Goal: Communication & Community: Answer question/provide support

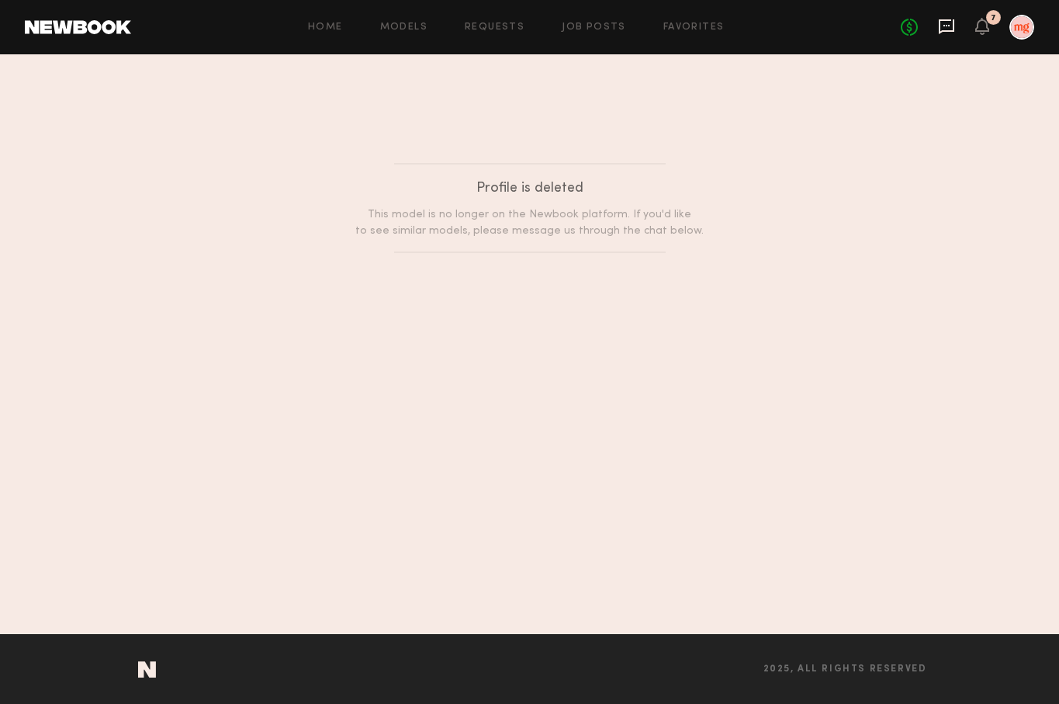
click at [951, 28] on icon at bounding box center [946, 26] width 17 height 17
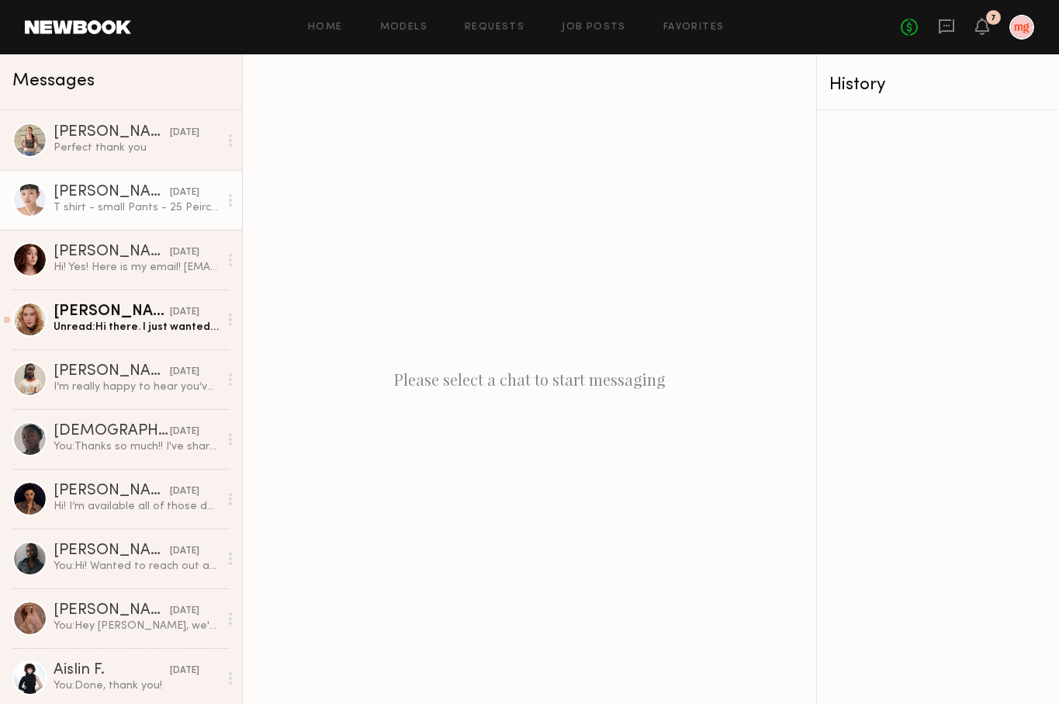
click at [126, 180] on link "[PERSON_NAME] [DATE] T shirt - small Pants - 25 Peircings - 2 right, 3 left" at bounding box center [121, 200] width 242 height 60
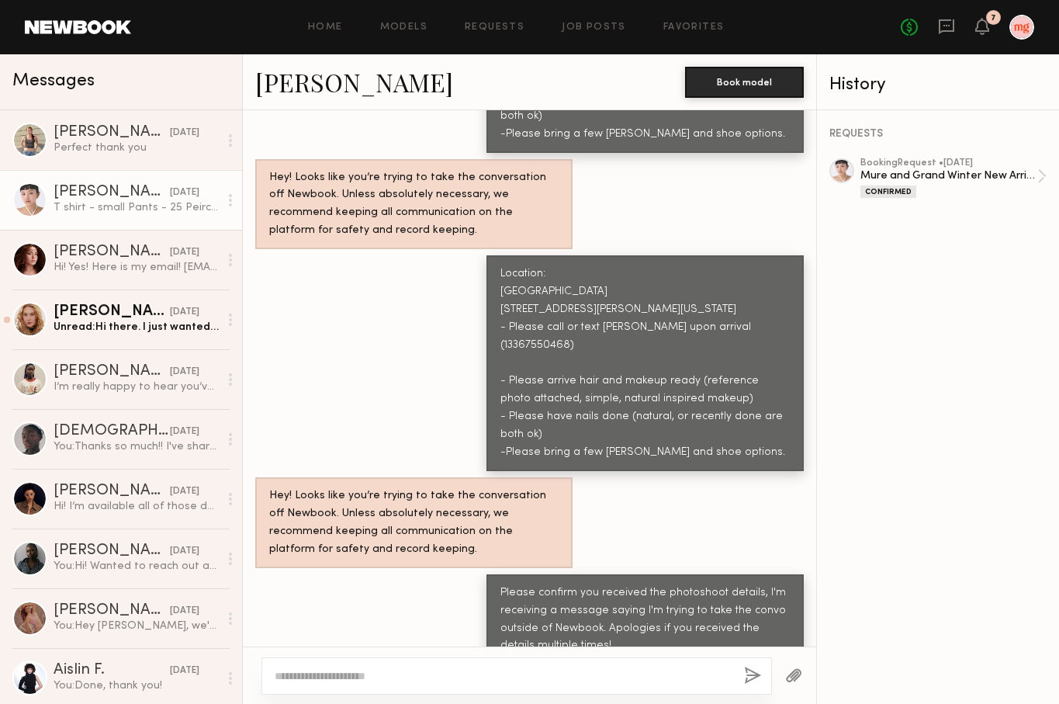
scroll to position [3351, 0]
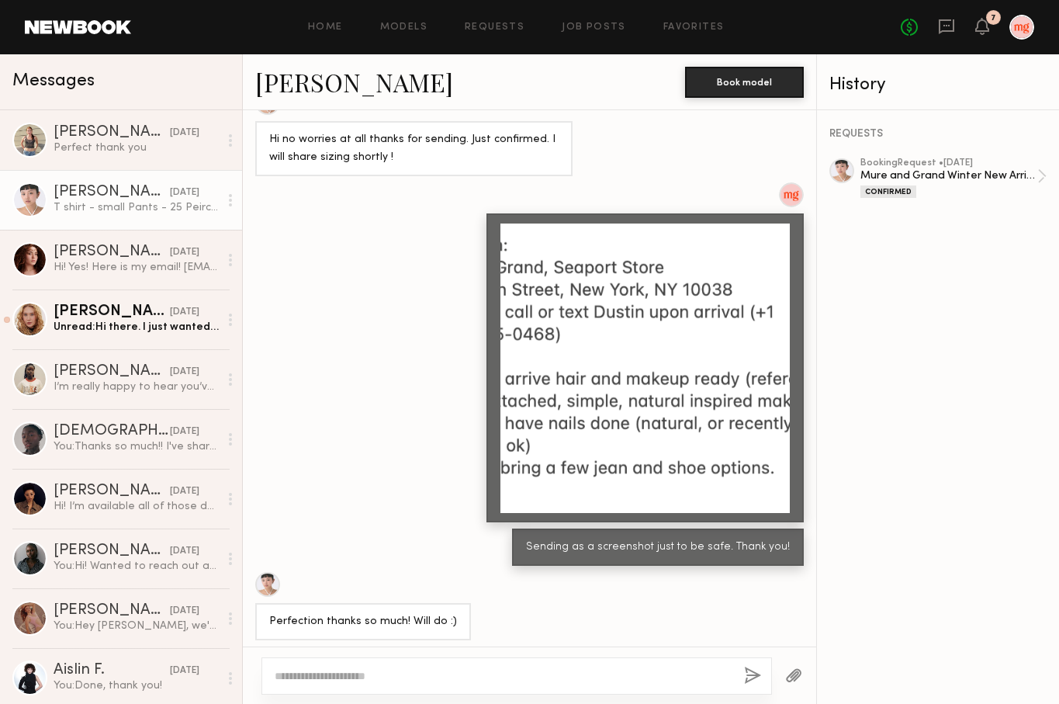
click at [972, 30] on div "No fees up to $5,000 7" at bounding box center [967, 27] width 133 height 25
click at [984, 30] on icon at bounding box center [982, 25] width 12 height 11
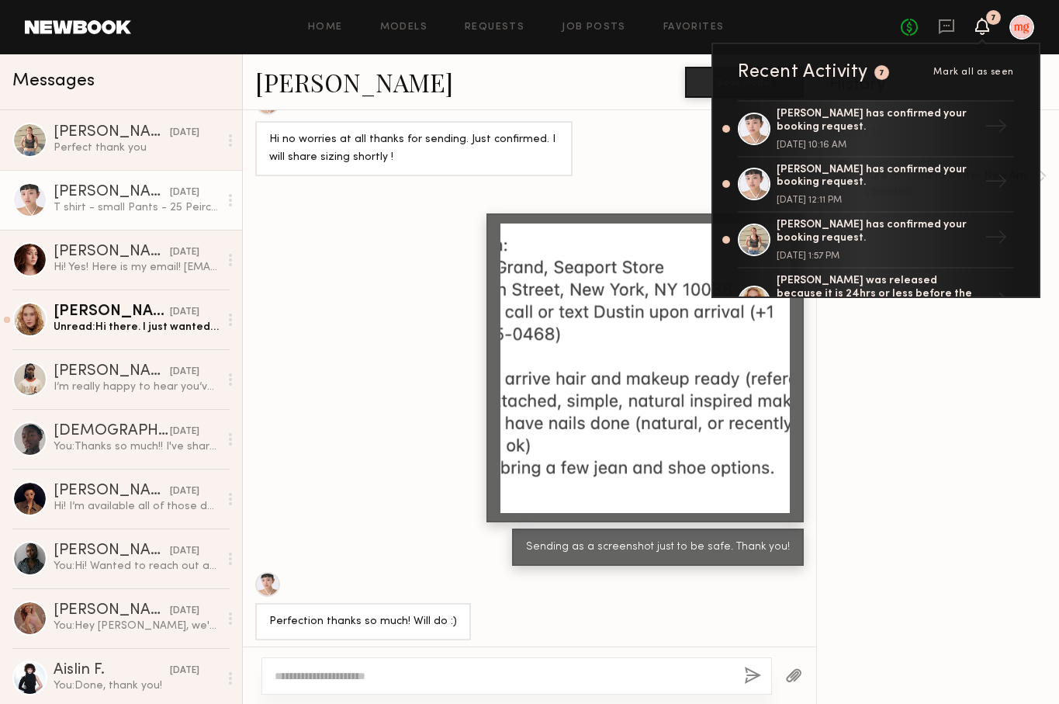
click at [988, 23] on icon at bounding box center [982, 26] width 14 height 17
